Goal: Task Accomplishment & Management: Manage account settings

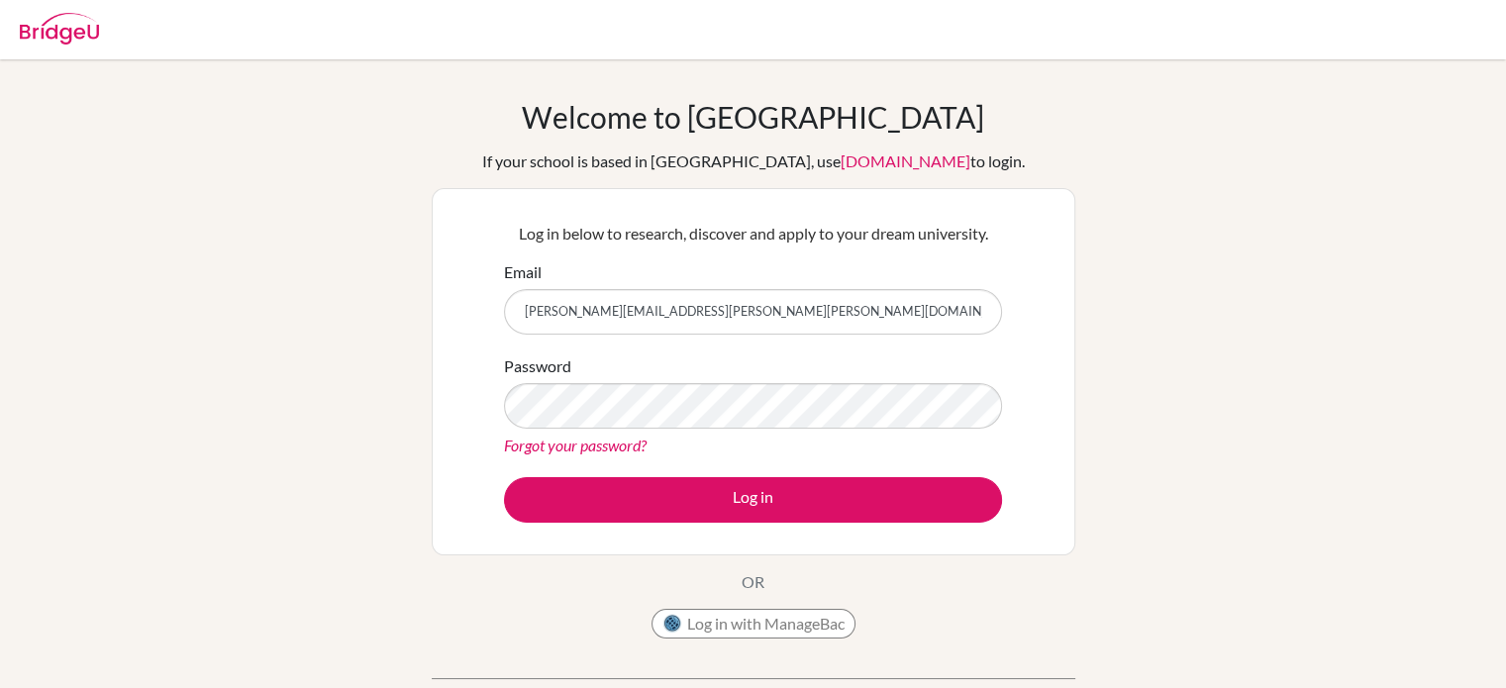
type input "[PERSON_NAME][EMAIL_ADDRESS][PERSON_NAME][PERSON_NAME][DOMAIN_NAME]"
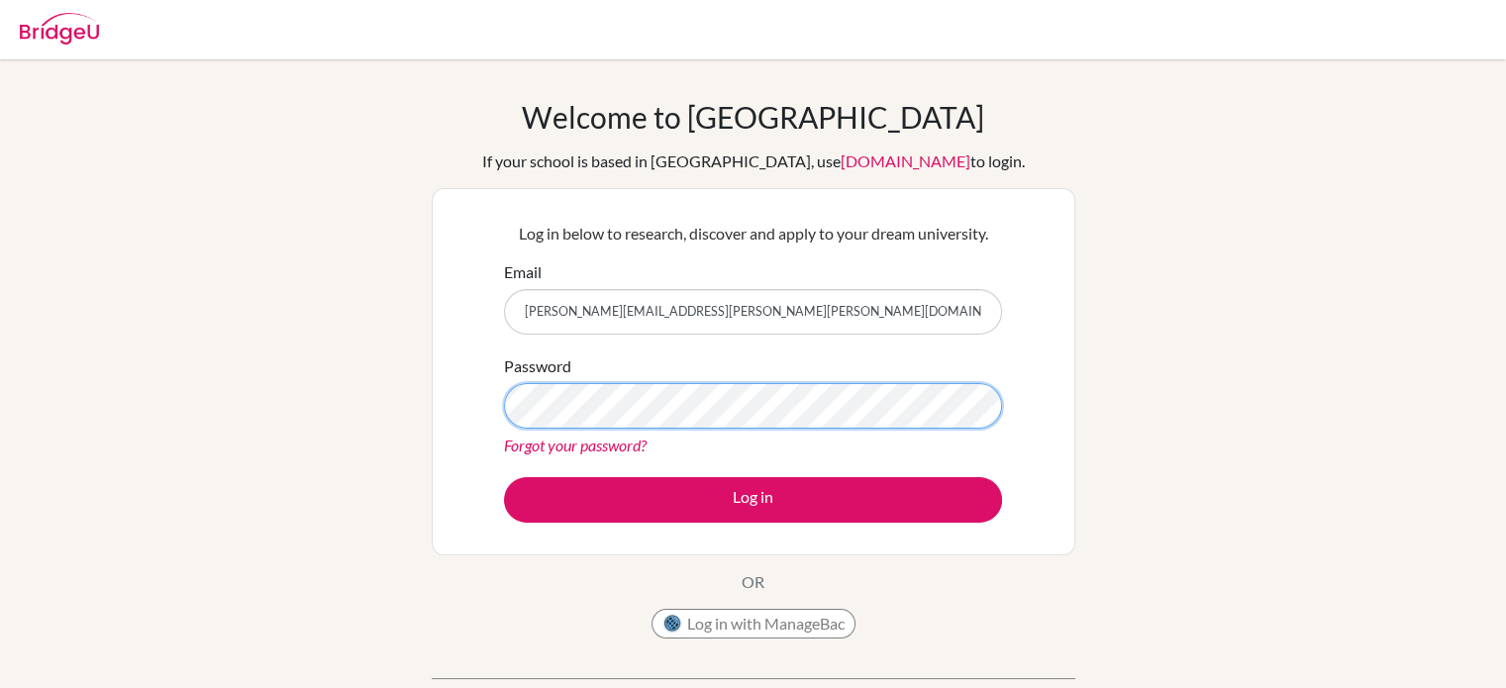
click at [504, 477] on button "Log in" at bounding box center [753, 500] width 498 height 46
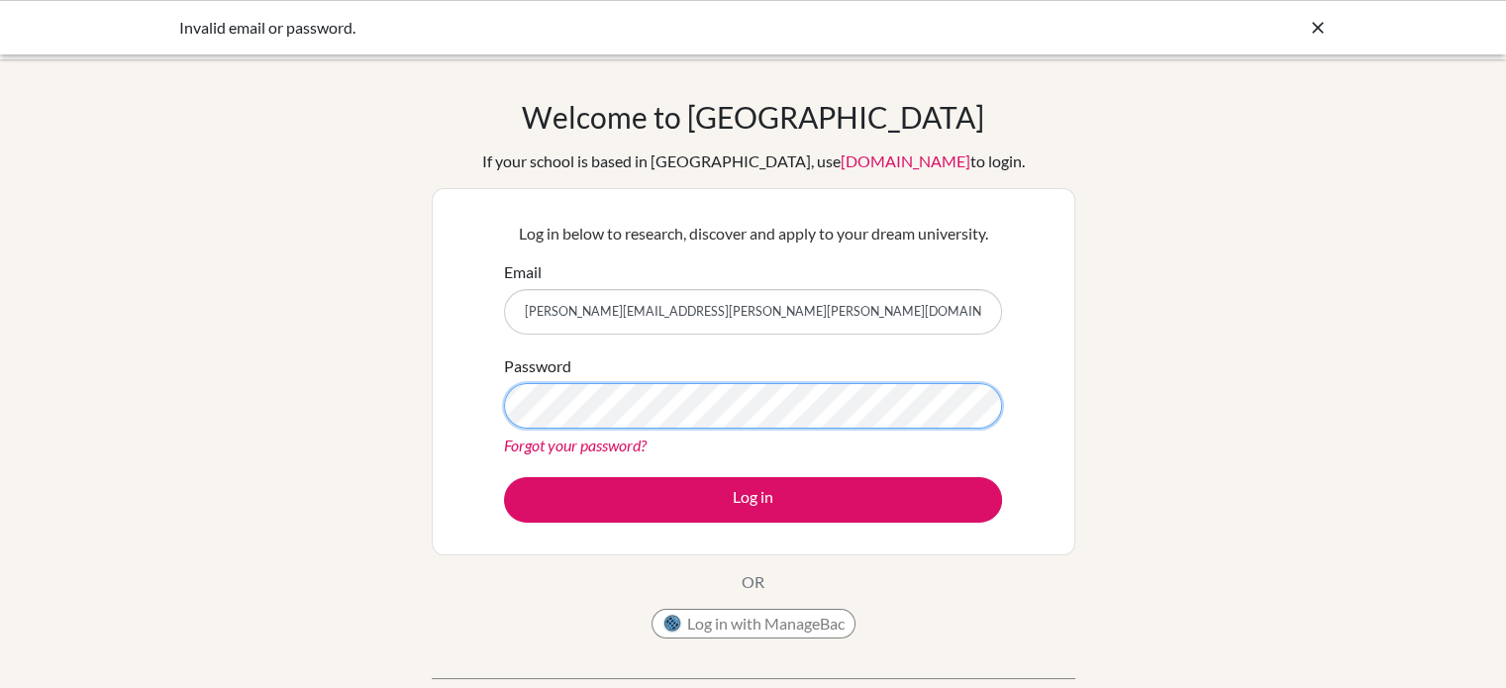
click at [504, 477] on button "Log in" at bounding box center [753, 500] width 498 height 46
